Goal: Ask a question

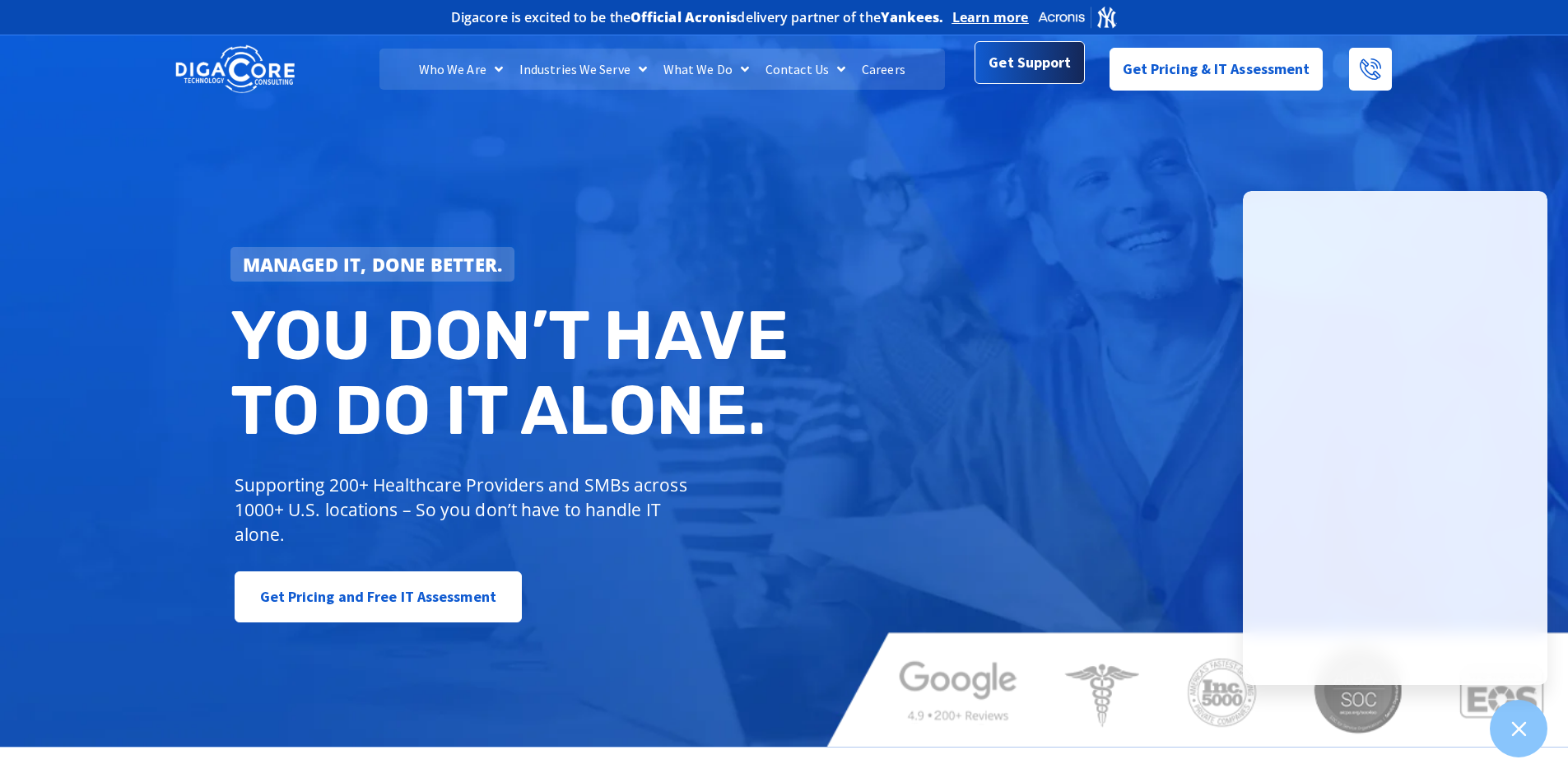
click at [1013, 69] on span "Get Support" at bounding box center [1029, 63] width 82 height 33
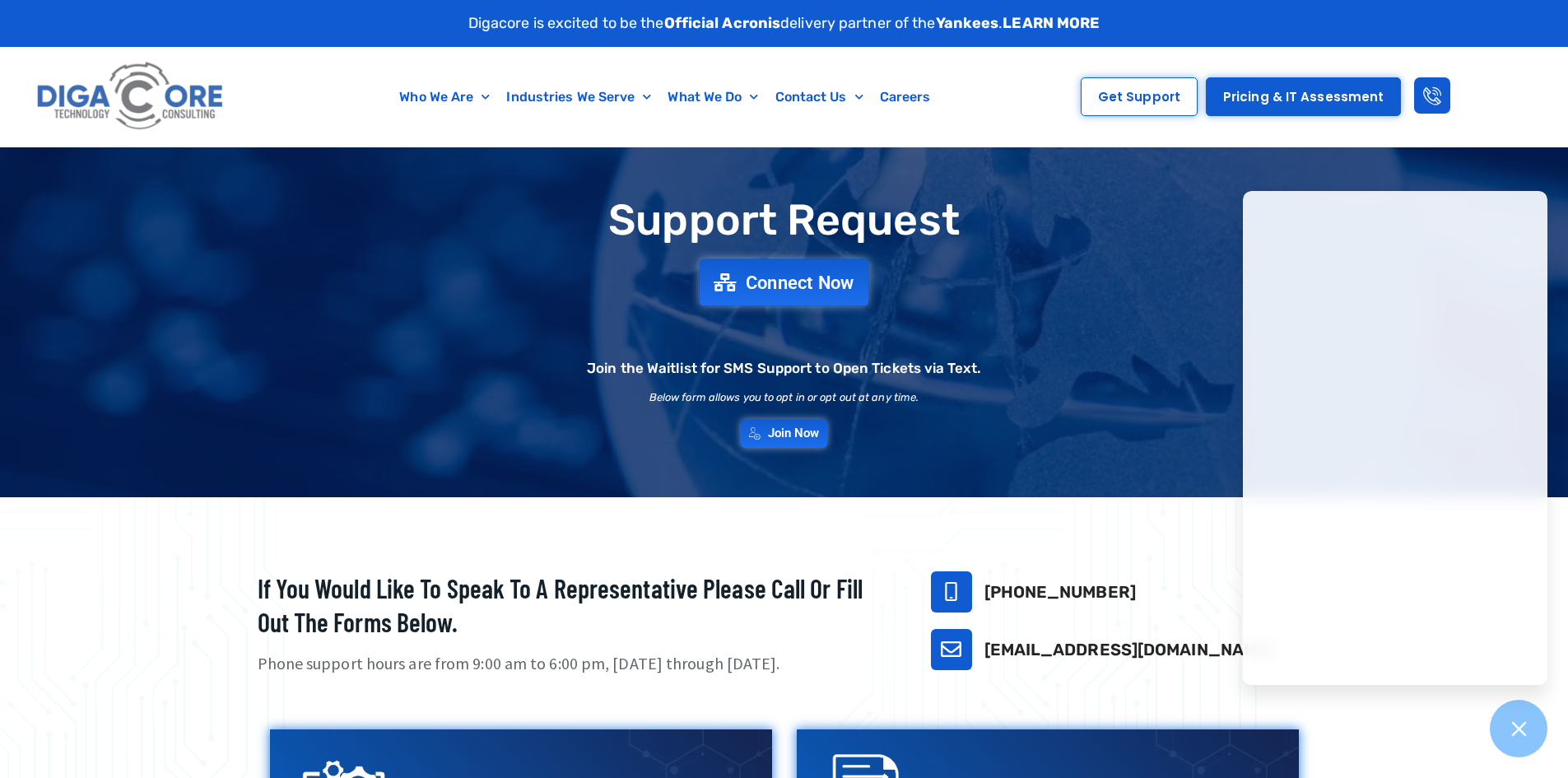
click at [818, 281] on span "Connect Now" at bounding box center [799, 282] width 109 height 18
click at [1134, 98] on span "Get Support" at bounding box center [1138, 97] width 82 height 13
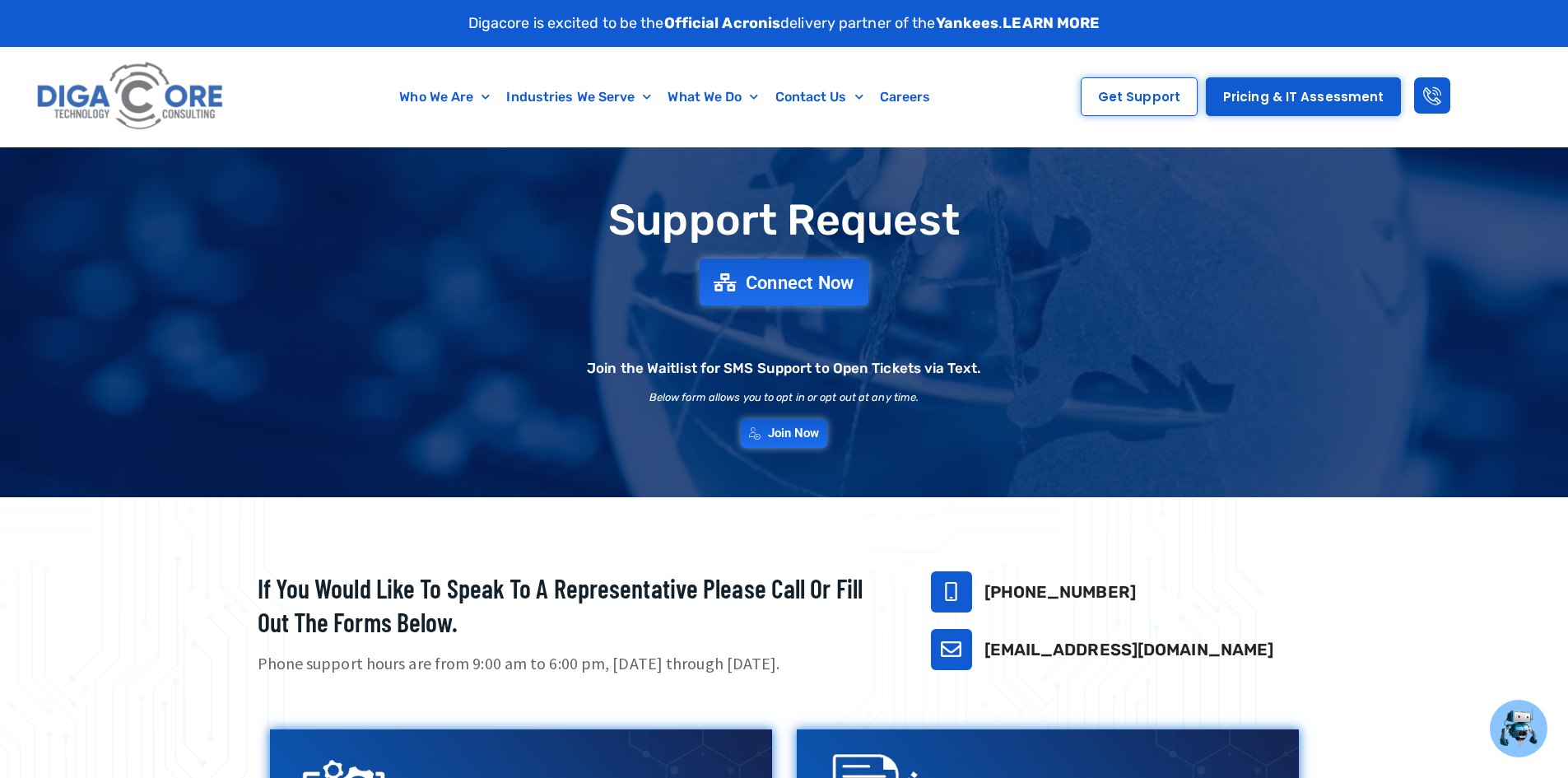
click at [787, 276] on span "Connect Now" at bounding box center [799, 282] width 109 height 18
